Goal: Task Accomplishment & Management: Use online tool/utility

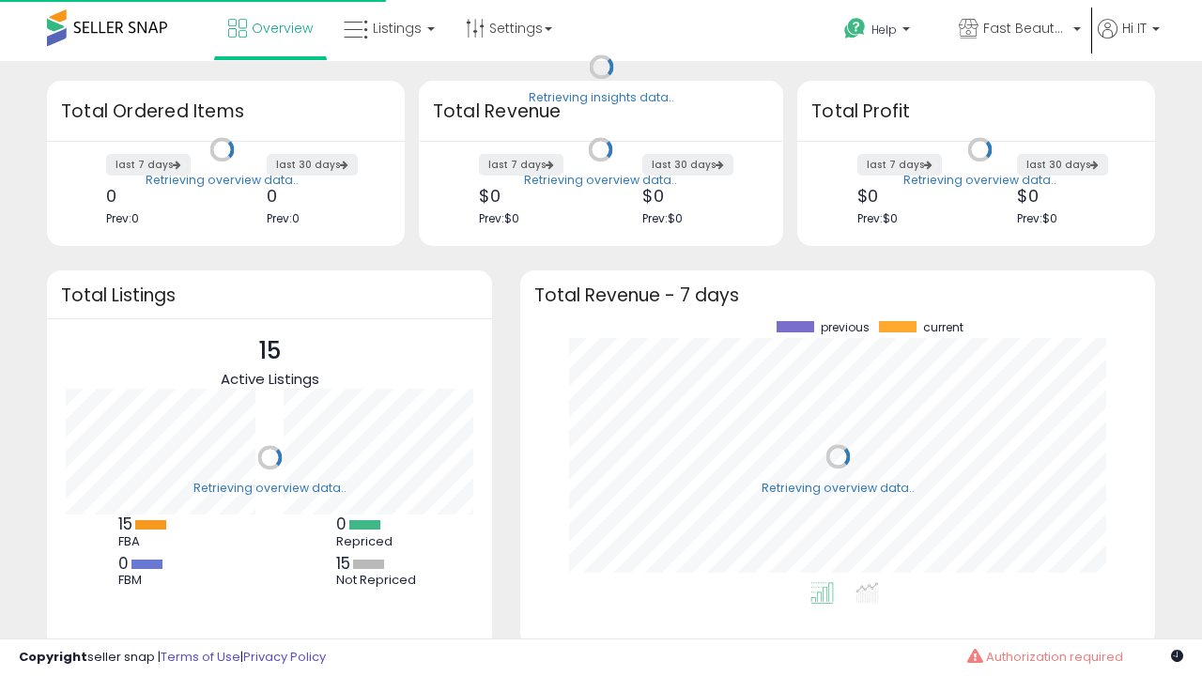
scroll to position [261, 597]
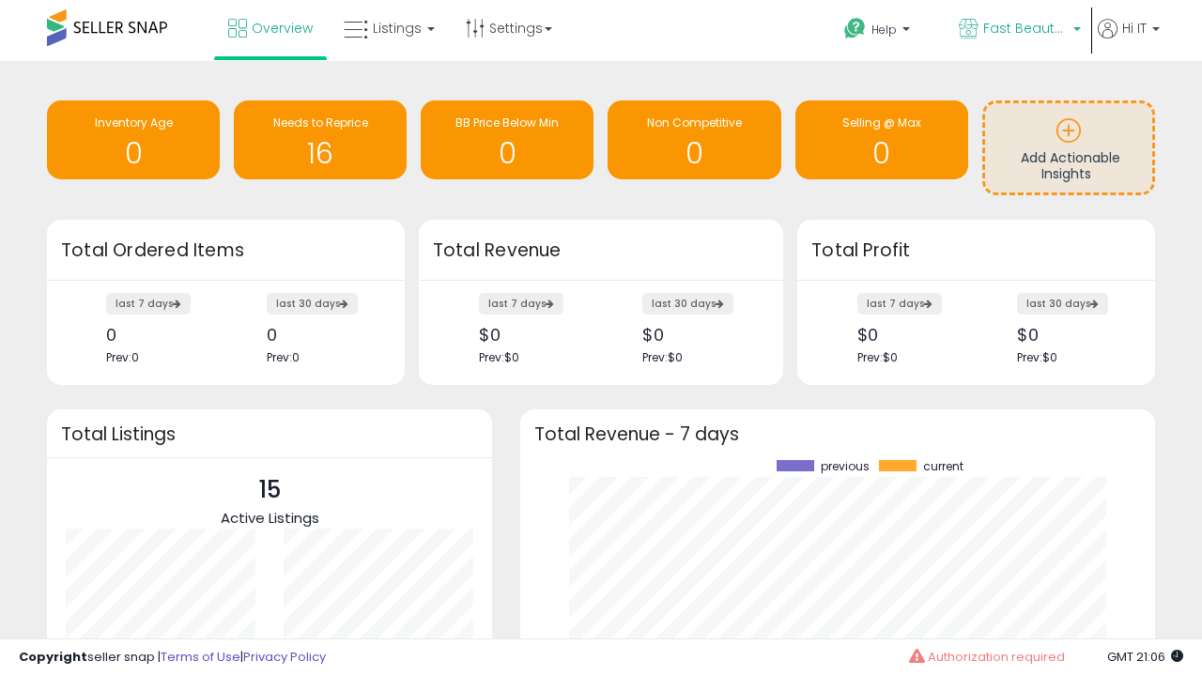
click at [1018, 30] on span "Fast Beauty ([GEOGRAPHIC_DATA])" at bounding box center [1025, 28] width 85 height 19
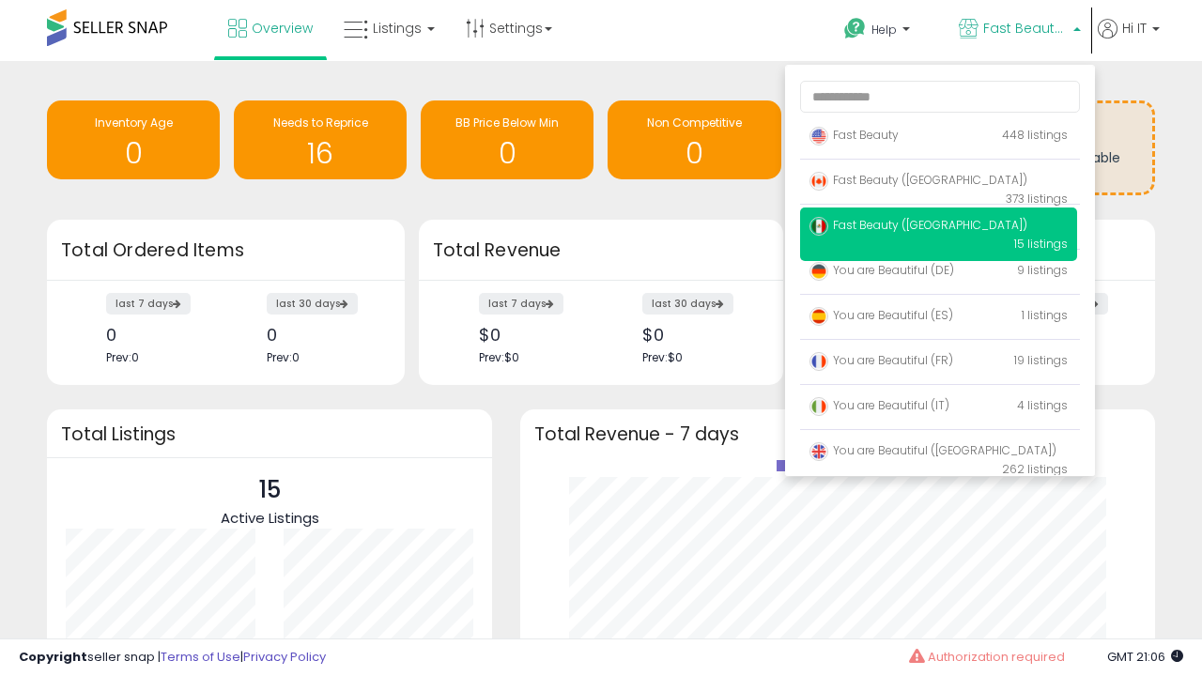
click at [938, 183] on span "Fast Beauty ([GEOGRAPHIC_DATA])" at bounding box center [919, 180] width 218 height 16
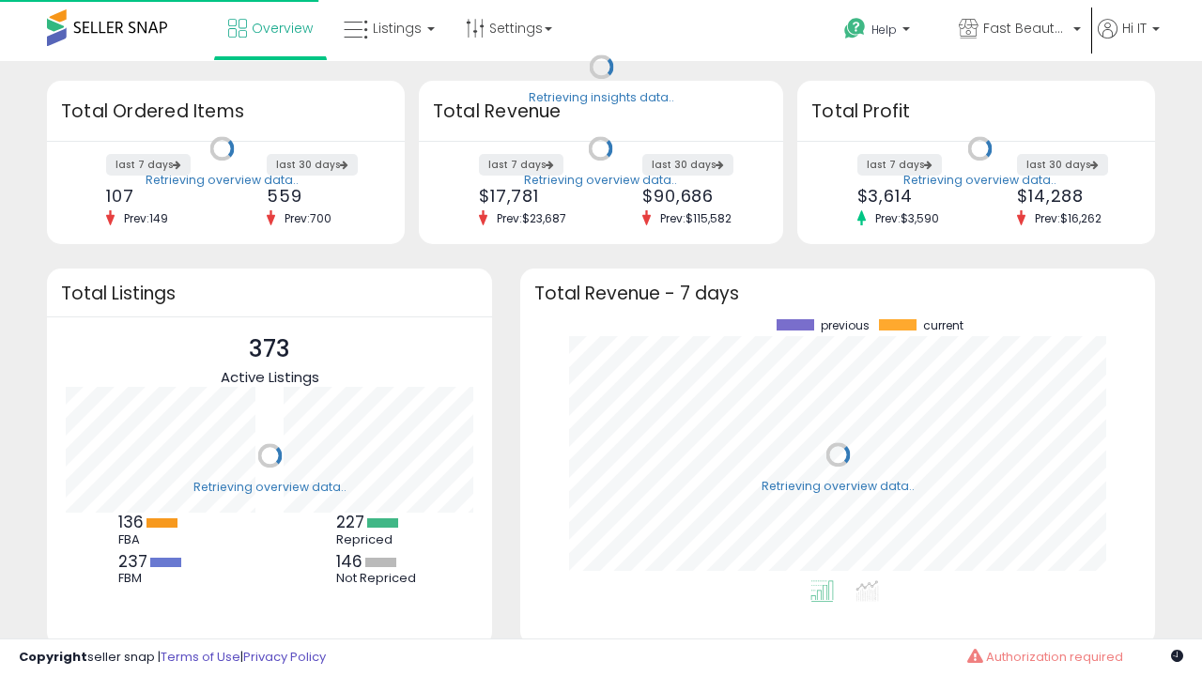
scroll to position [261, 597]
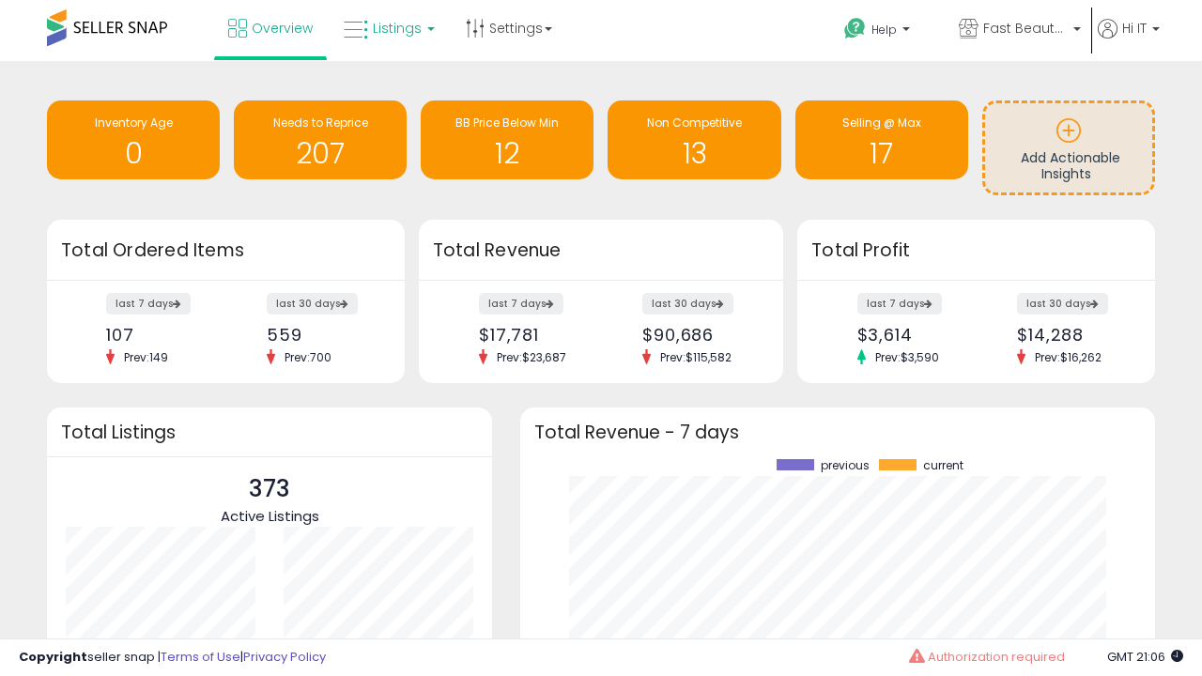
click at [387, 28] on span "Listings" at bounding box center [397, 28] width 49 height 19
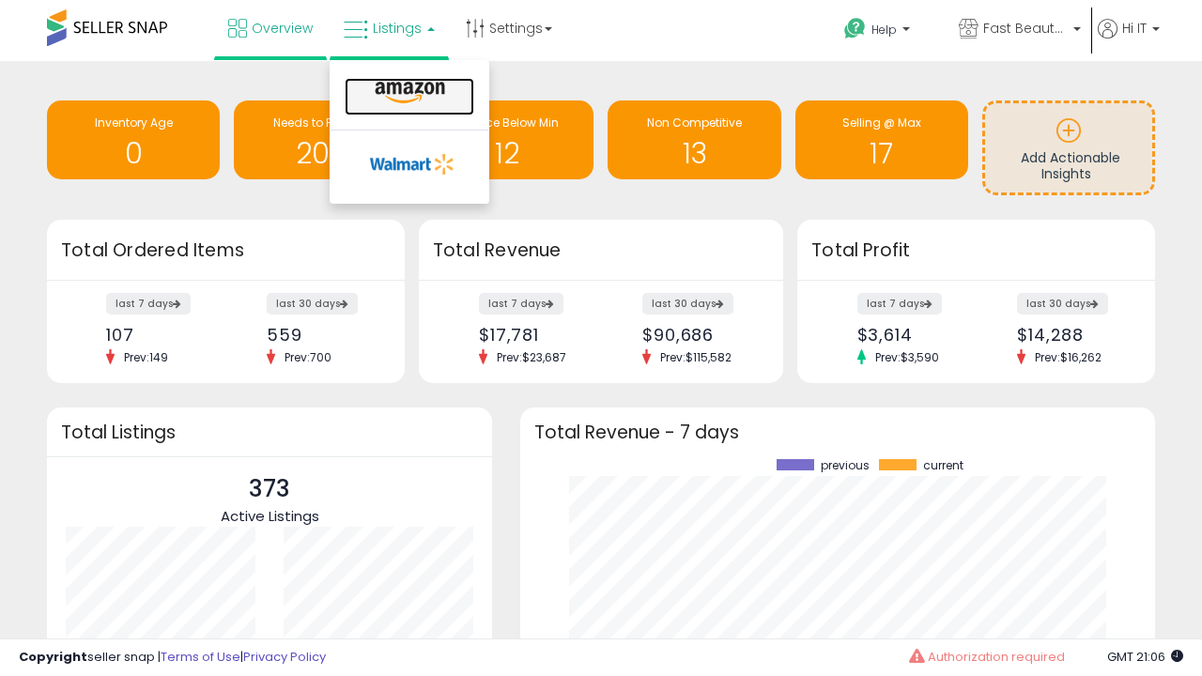
click at [408, 93] on icon at bounding box center [410, 93] width 82 height 24
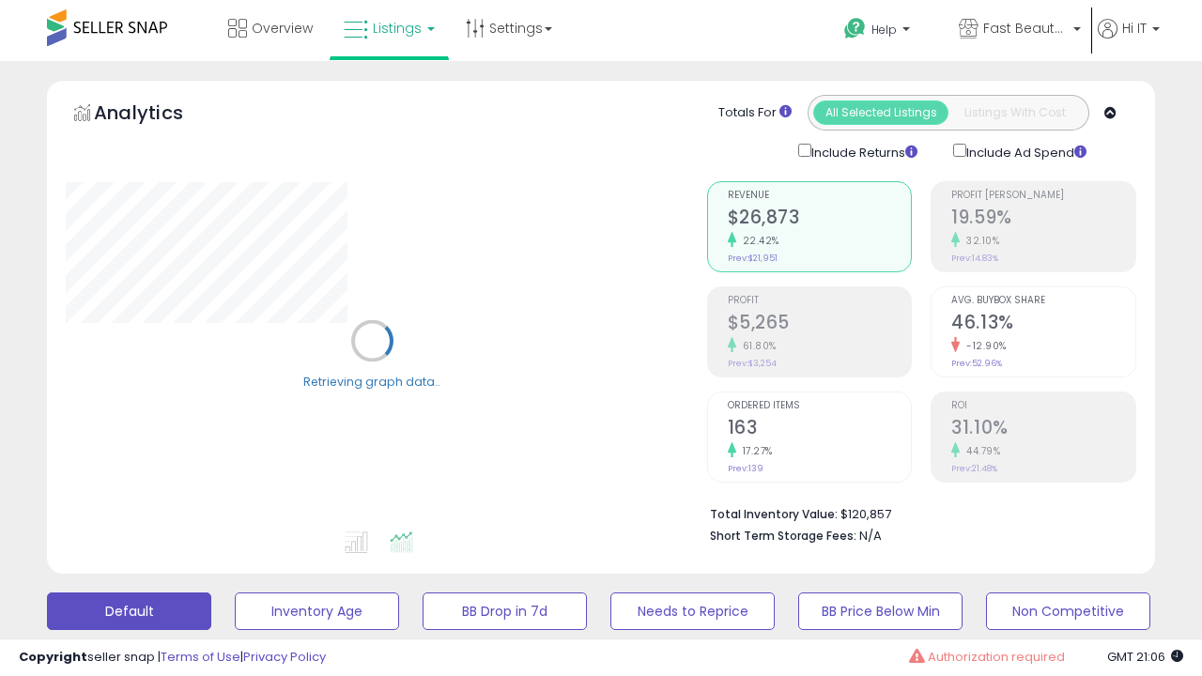
click at [235, 593] on button "All_Inventory" at bounding box center [317, 612] width 164 height 38
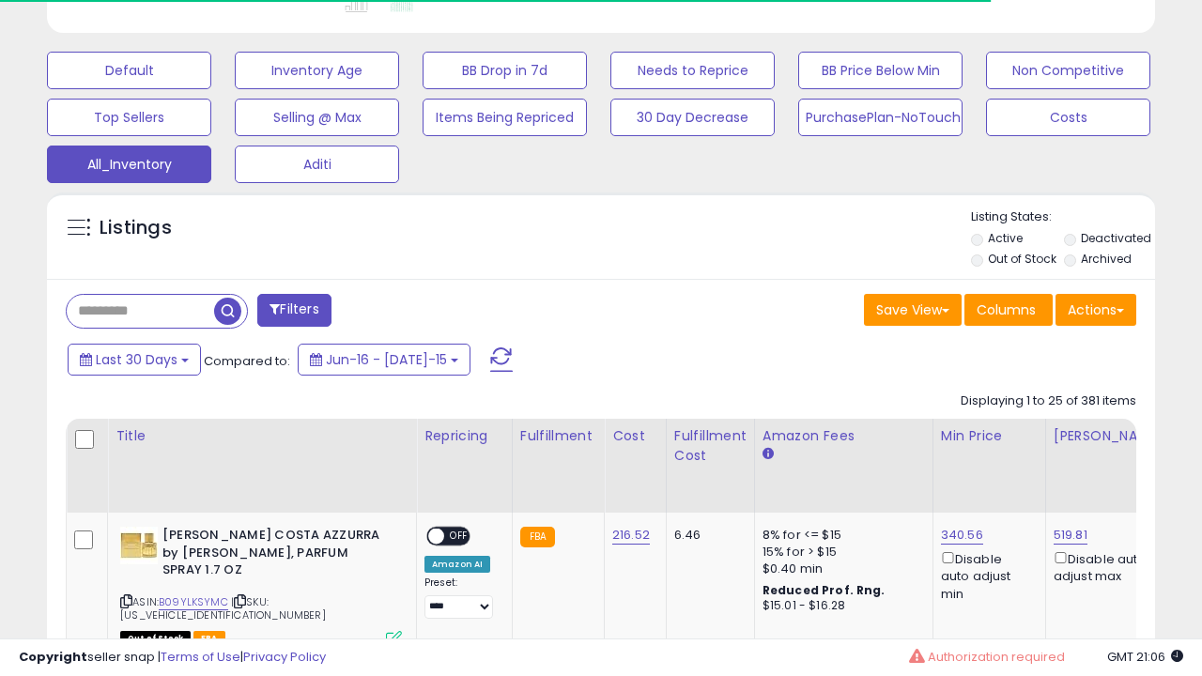
scroll to position [385, 641]
click at [119, 350] on span "Last 30 Days" at bounding box center [137, 359] width 82 height 19
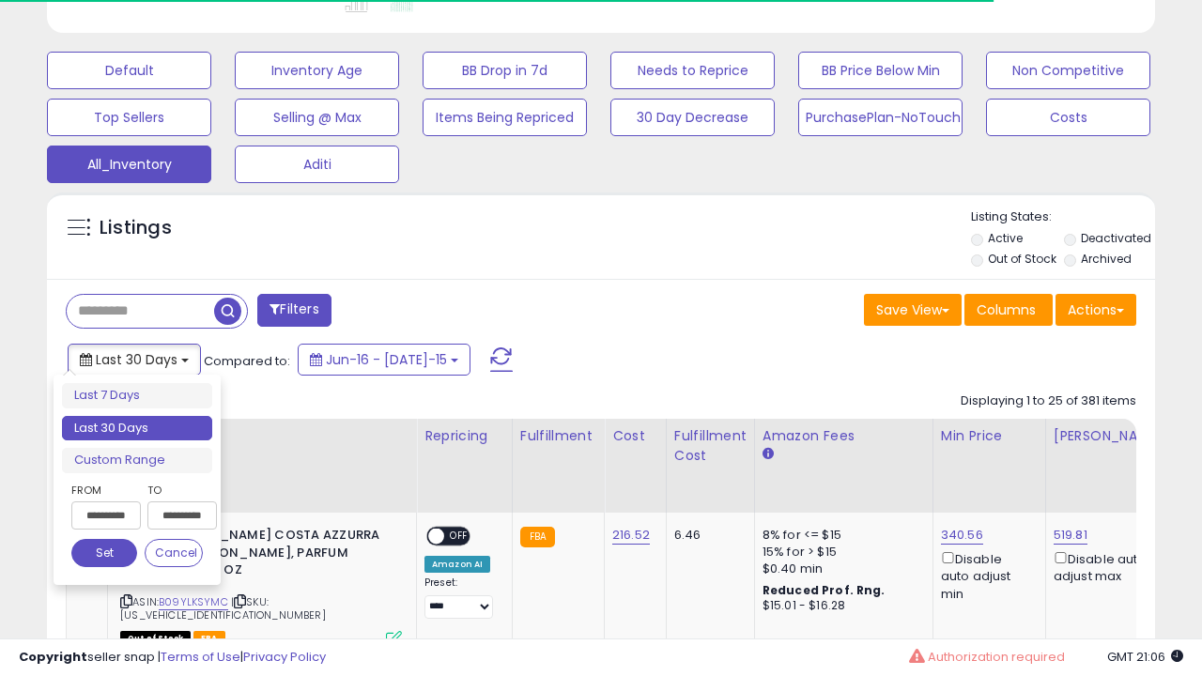
scroll to position [0, 14]
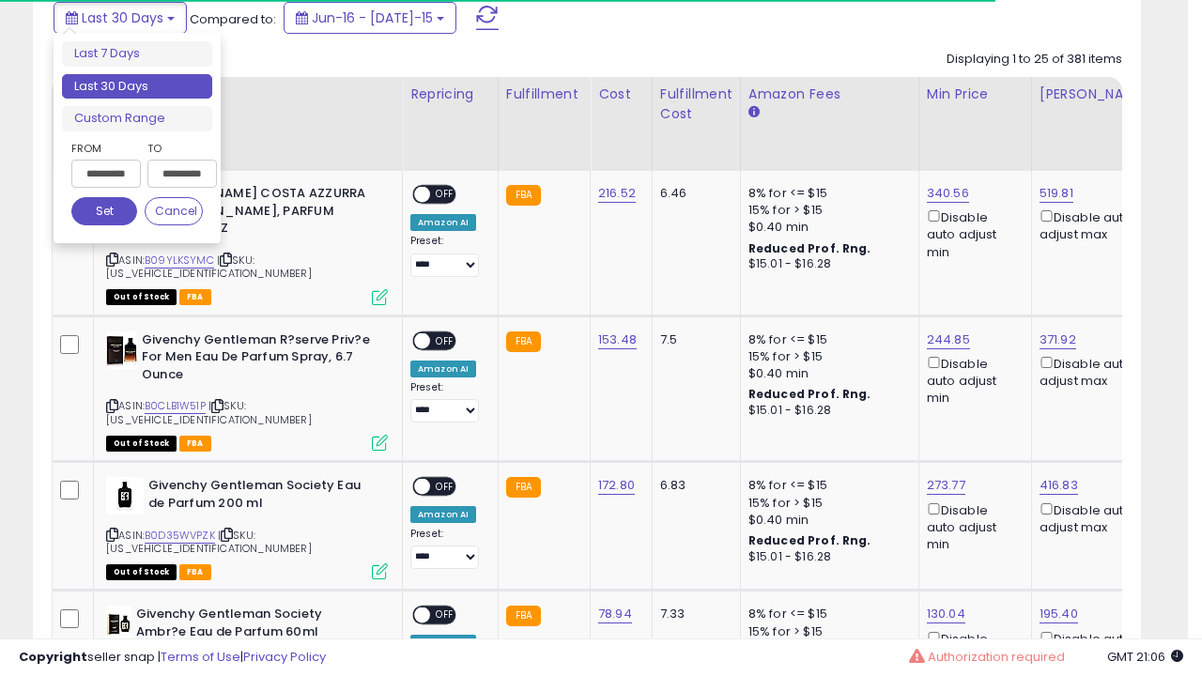
click at [137, 86] on li "Last 30 Days" at bounding box center [137, 86] width 150 height 25
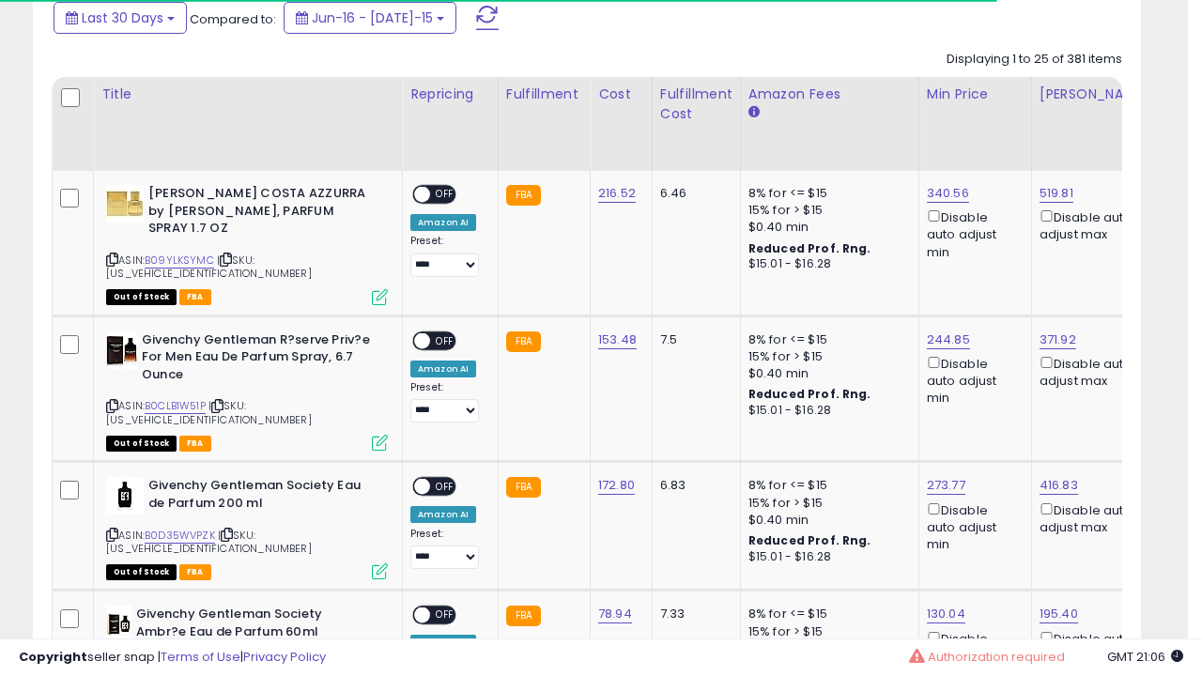
scroll to position [511, 0]
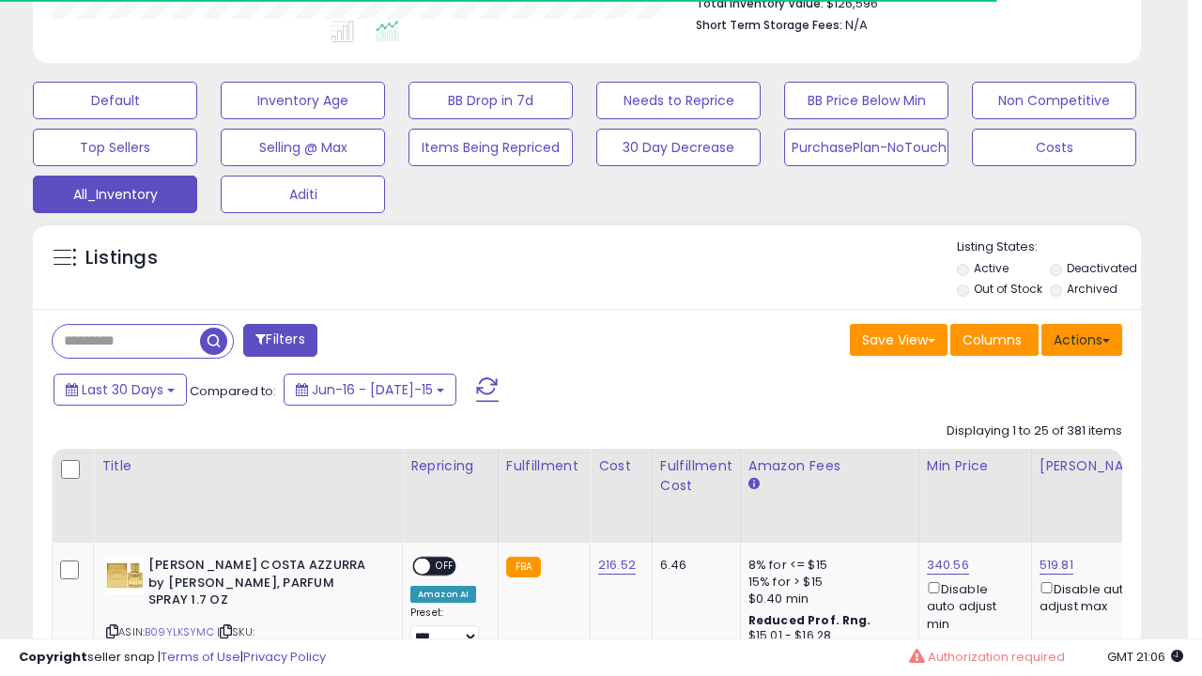
click at [1082, 338] on button "Actions" at bounding box center [1082, 340] width 81 height 32
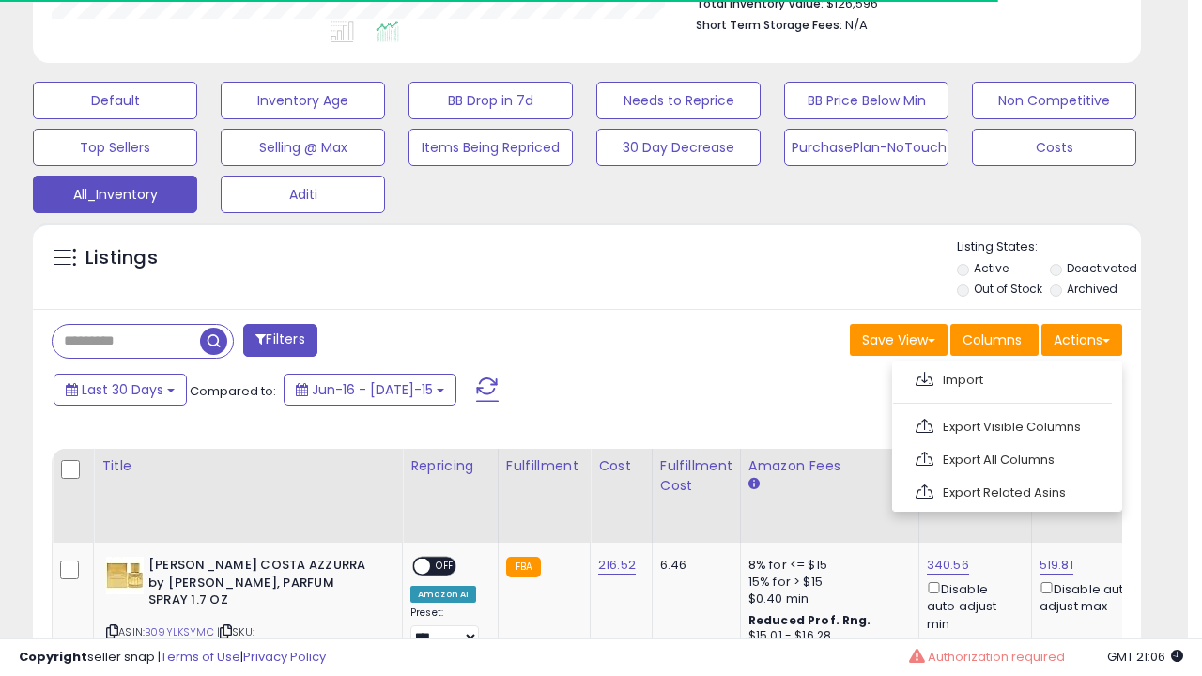
click at [1005, 457] on link "Export All Columns" at bounding box center [1006, 459] width 206 height 29
